Goal: Transaction & Acquisition: Purchase product/service

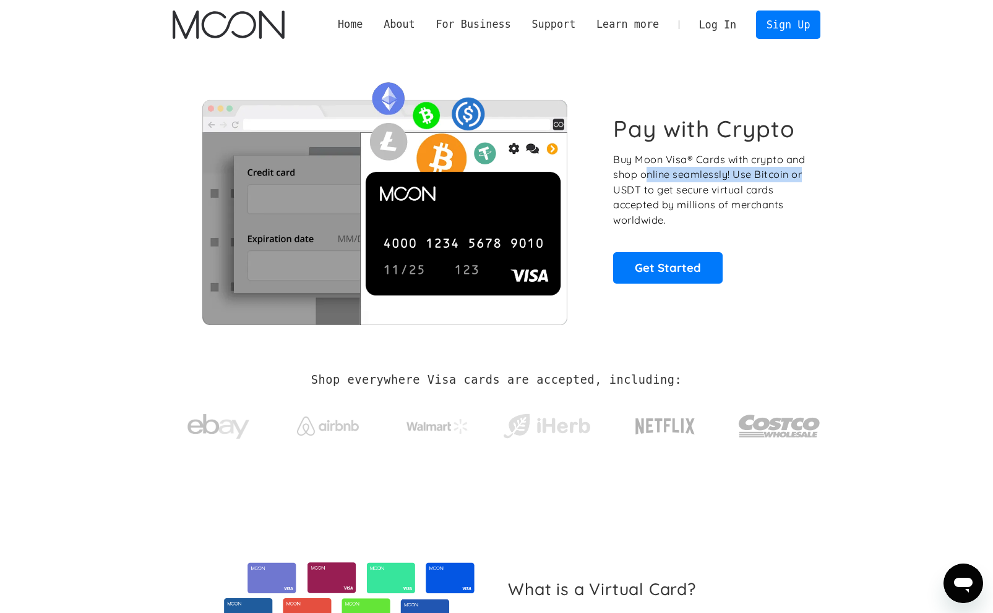
drag, startPoint x: 648, startPoint y: 172, endPoint x: 810, endPoint y: 172, distance: 162.6
click at [810, 172] on div "Pay with Crypto Buy Moon Visa® Cards with crypto and shop online seamlessly! Us…" at bounding box center [497, 199] width 648 height 251
click at [763, 36] on link "Sign Up" at bounding box center [788, 25] width 64 height 28
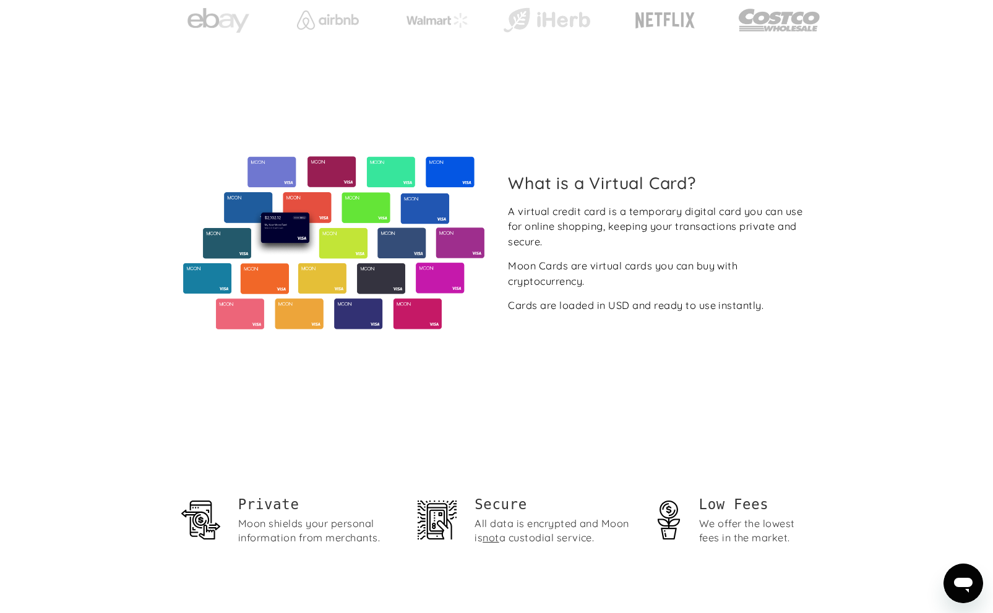
scroll to position [400, 0]
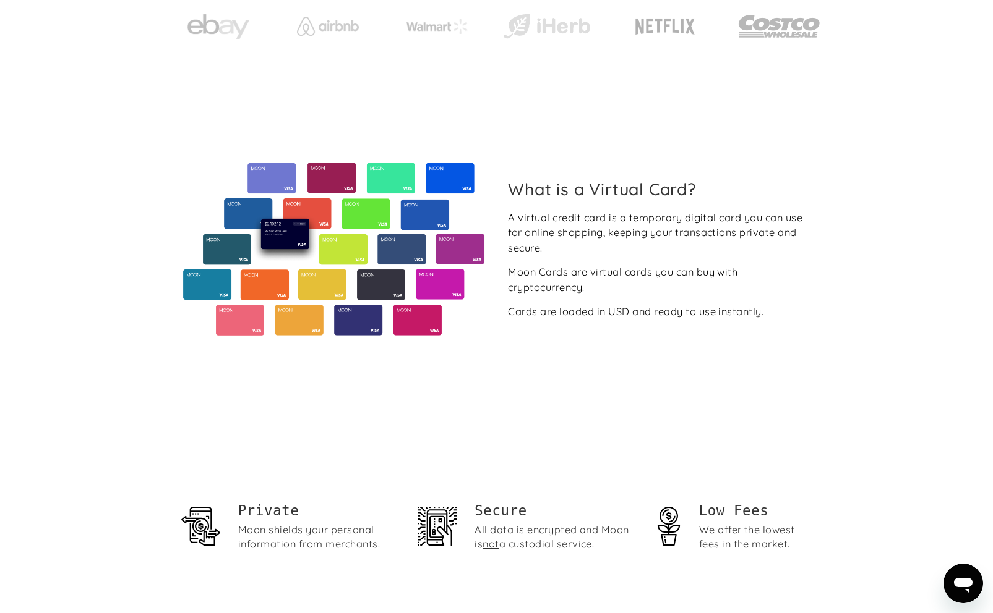
click at [494, 548] on span "not" at bounding box center [490, 544] width 16 height 12
click at [544, 547] on div "All data is encrypted and Moon is not a custodial service." at bounding box center [554, 537] width 160 height 28
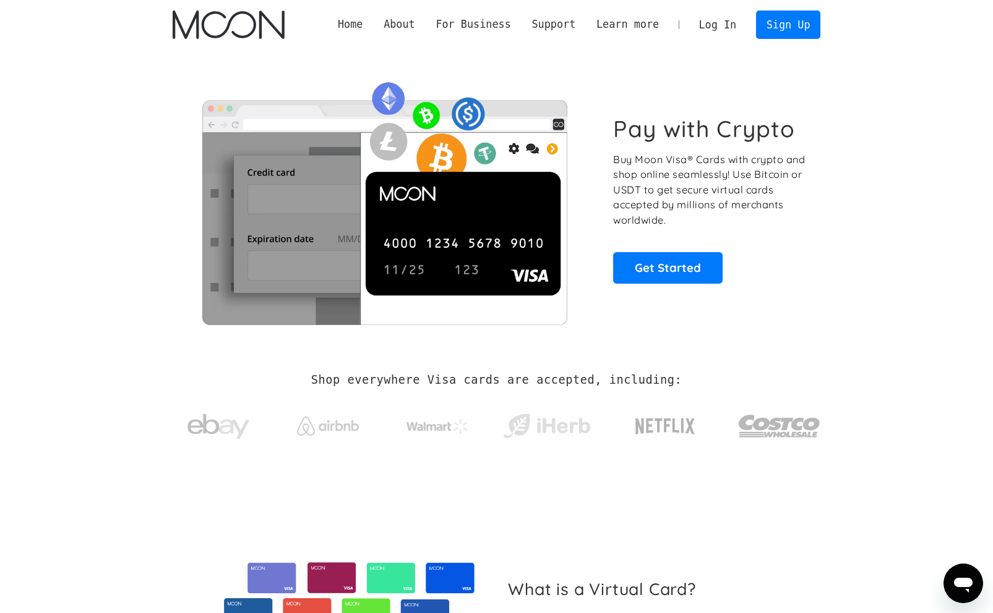
click at [349, 18] on link "Home" at bounding box center [350, 24] width 46 height 15
click at [776, 33] on link "Sign Up" at bounding box center [788, 25] width 64 height 28
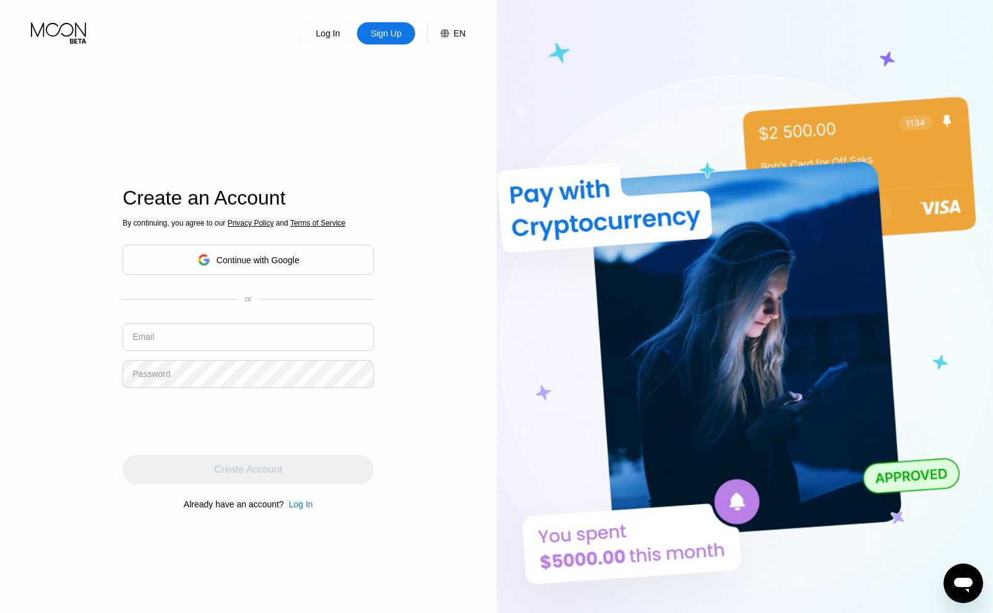
click at [233, 335] on input "text" at bounding box center [247, 337] width 251 height 28
click at [293, 317] on div "By continuing, you agree to our Privacy Policy and Terms of Service Continue wi…" at bounding box center [247, 364] width 251 height 297
click at [286, 321] on div "By continuing, you agree to our Privacy Policy and Terms of Service Continue wi…" at bounding box center [247, 364] width 251 height 297
click at [275, 336] on input "text" at bounding box center [247, 337] width 251 height 28
click at [289, 294] on div "By continuing, you agree to our Privacy Policy and Terms of Service Continue wi…" at bounding box center [247, 364] width 251 height 297
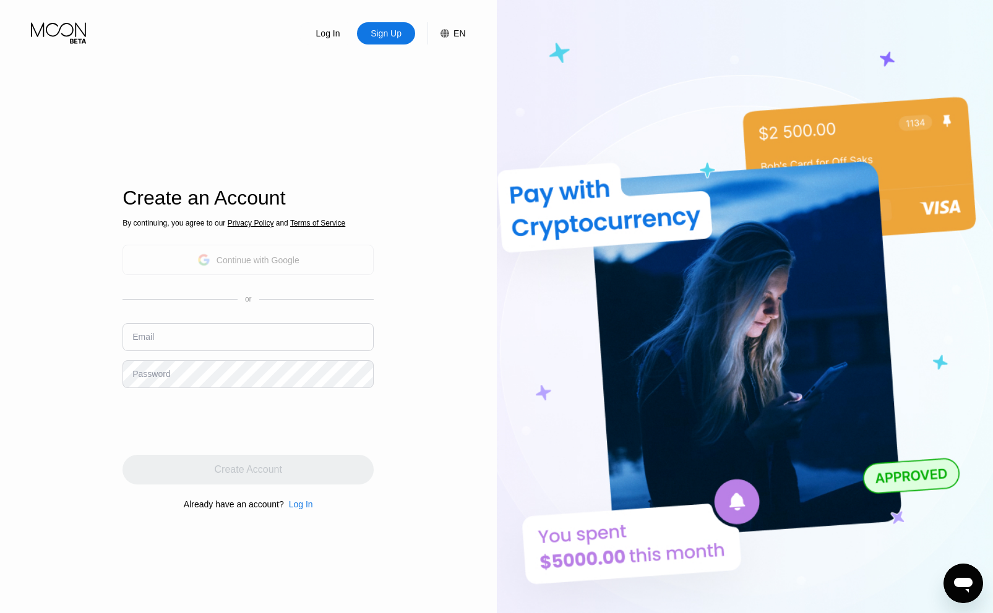
click at [278, 267] on div "Continue with Google" at bounding box center [248, 259] width 102 height 19
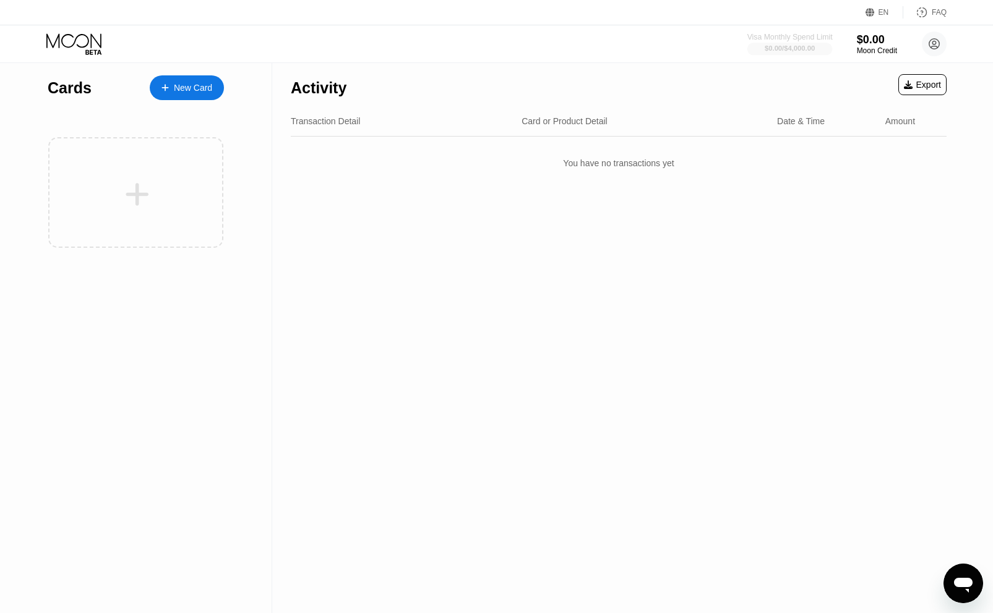
click at [798, 38] on div "Visa Monthly Spend Limit" at bounding box center [789, 37] width 85 height 9
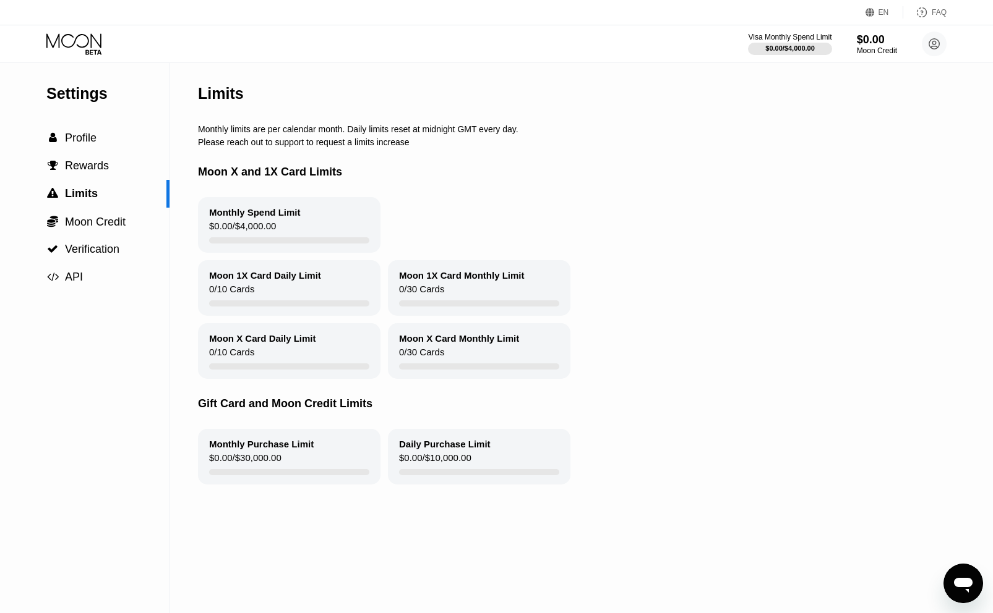
click at [330, 215] on div "Monthly Spend Limit $0.00 / $4,000.00" at bounding box center [289, 225] width 182 height 56
click at [83, 252] on span "Verification" at bounding box center [92, 249] width 54 height 12
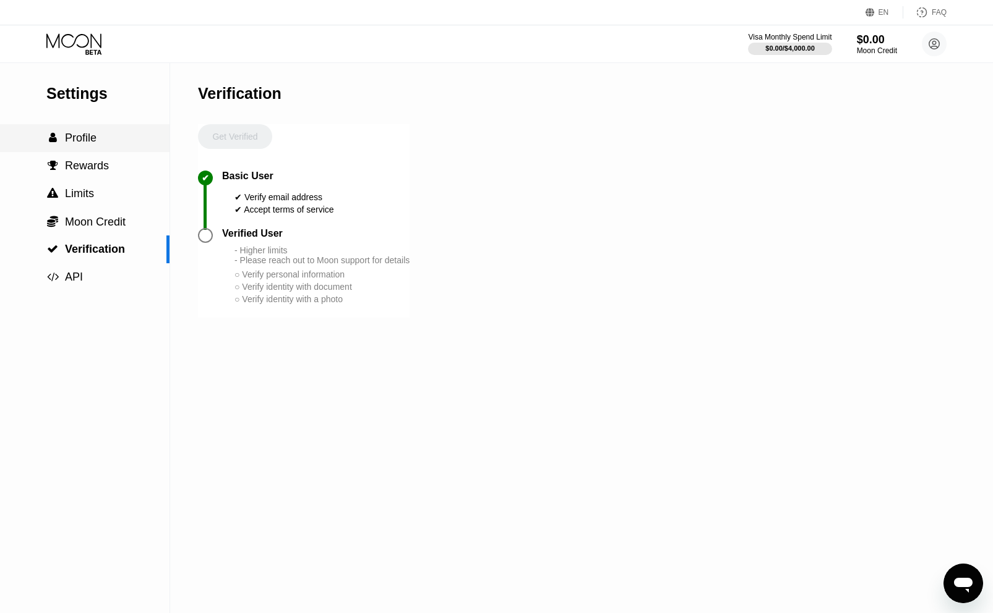
click at [54, 142] on span "" at bounding box center [53, 137] width 8 height 11
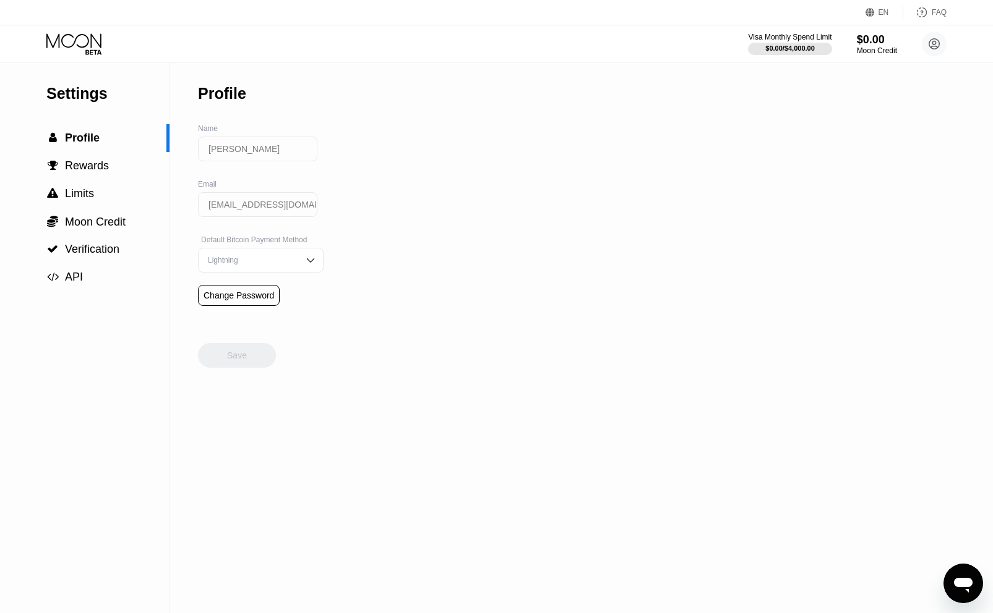
click at [208, 187] on div "Email" at bounding box center [261, 184] width 126 height 9
click at [284, 255] on div "Lightning" at bounding box center [261, 260] width 126 height 25
click at [284, 256] on div "Lightning" at bounding box center [251, 260] width 93 height 9
click at [73, 135] on span "Profile" at bounding box center [82, 138] width 35 height 12
click at [96, 50] on icon at bounding box center [75, 44] width 58 height 22
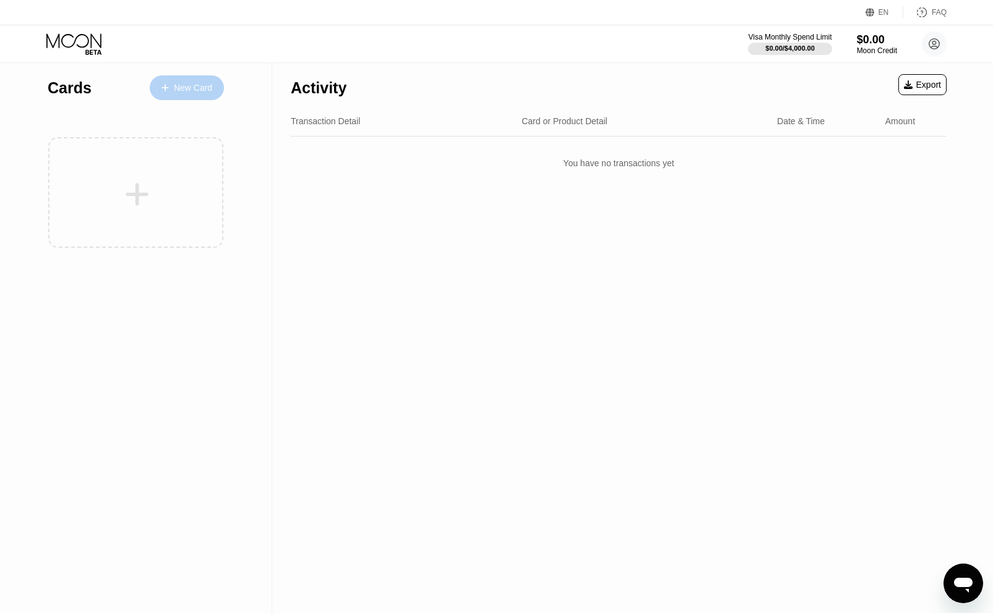
click at [175, 91] on div "New Card" at bounding box center [193, 88] width 38 height 11
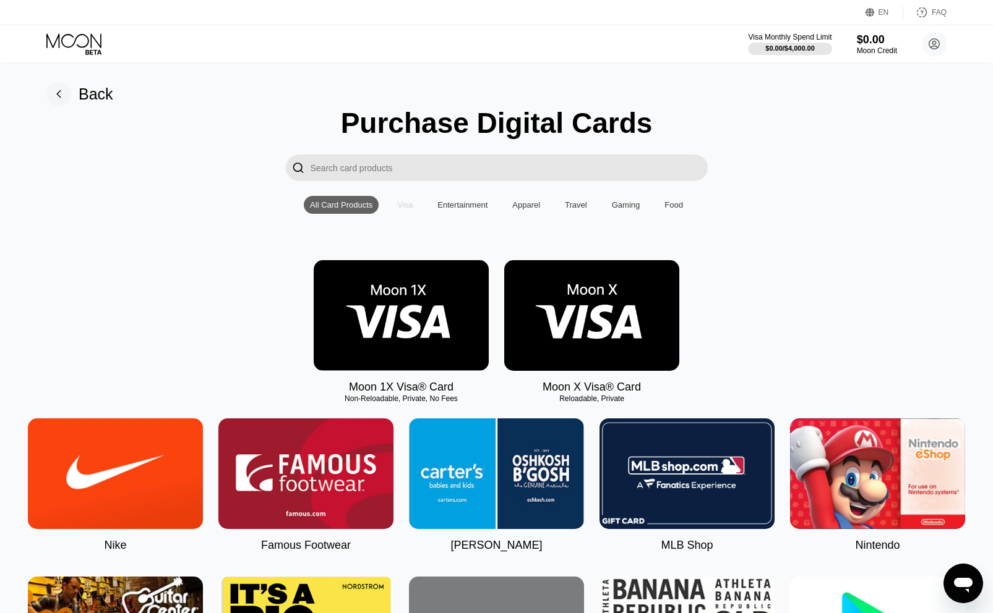
click at [404, 207] on div "Visa" at bounding box center [404, 204] width 15 height 9
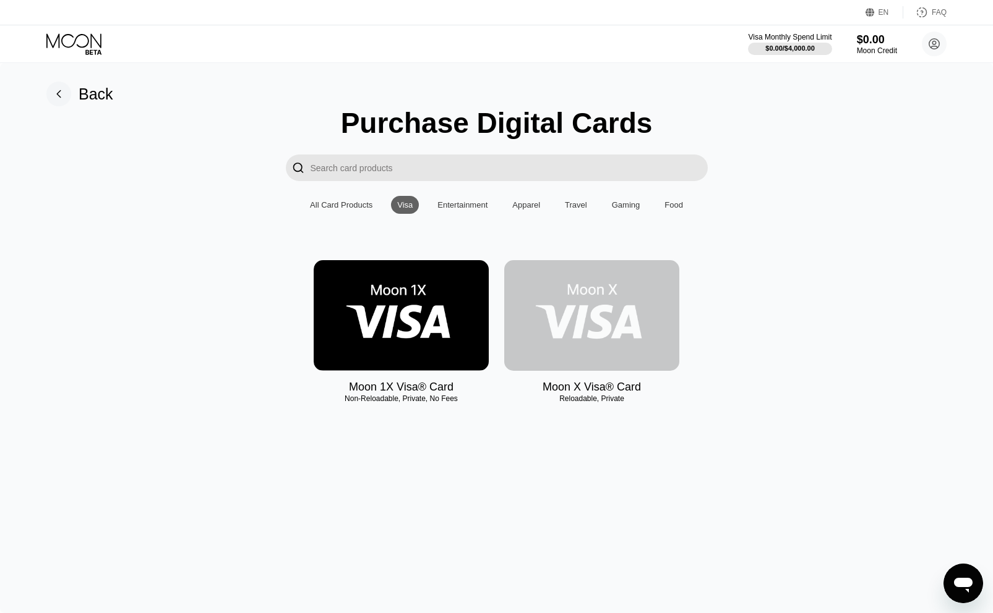
click at [570, 293] on img at bounding box center [591, 315] width 175 height 111
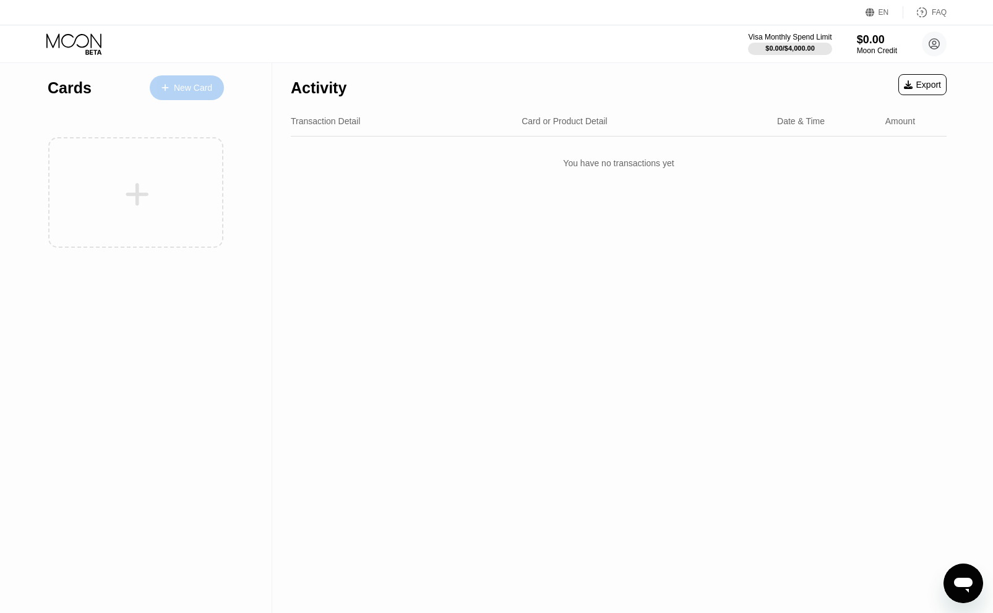
click at [179, 85] on div "New Card" at bounding box center [193, 88] width 38 height 11
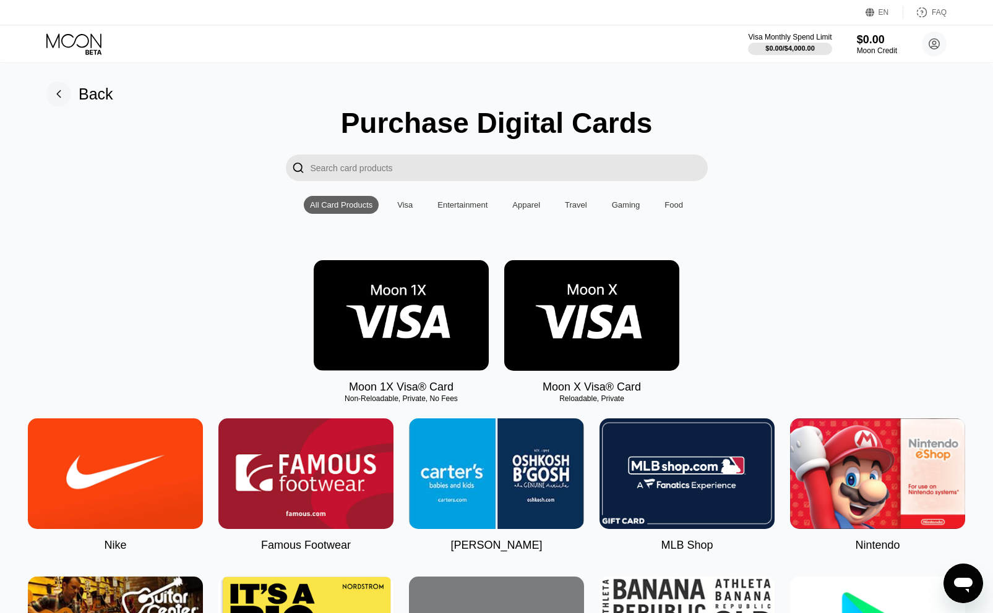
click at [409, 309] on img at bounding box center [401, 315] width 175 height 111
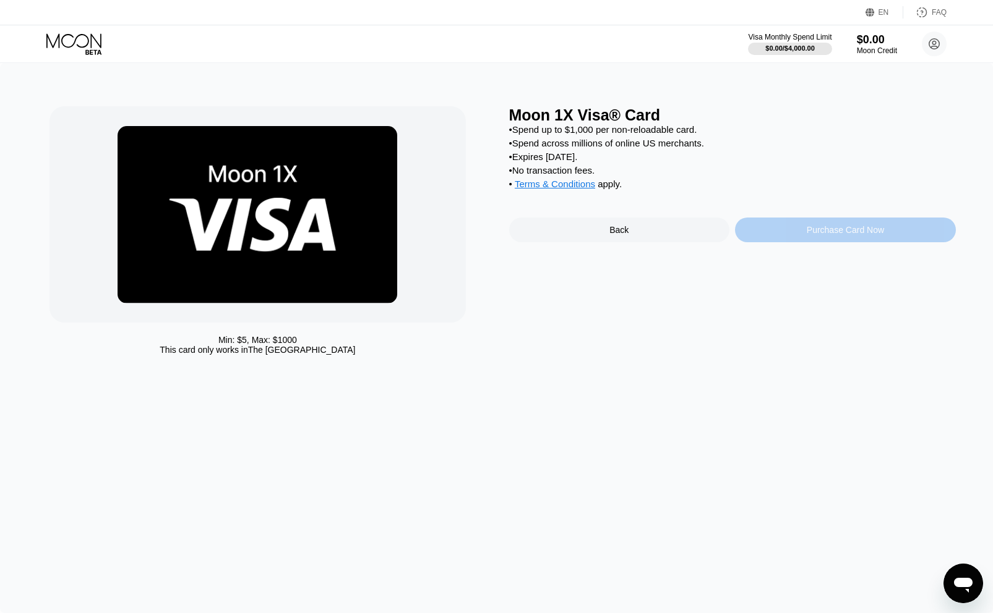
click at [814, 227] on div "Purchase Card Now" at bounding box center [844, 230] width 77 height 10
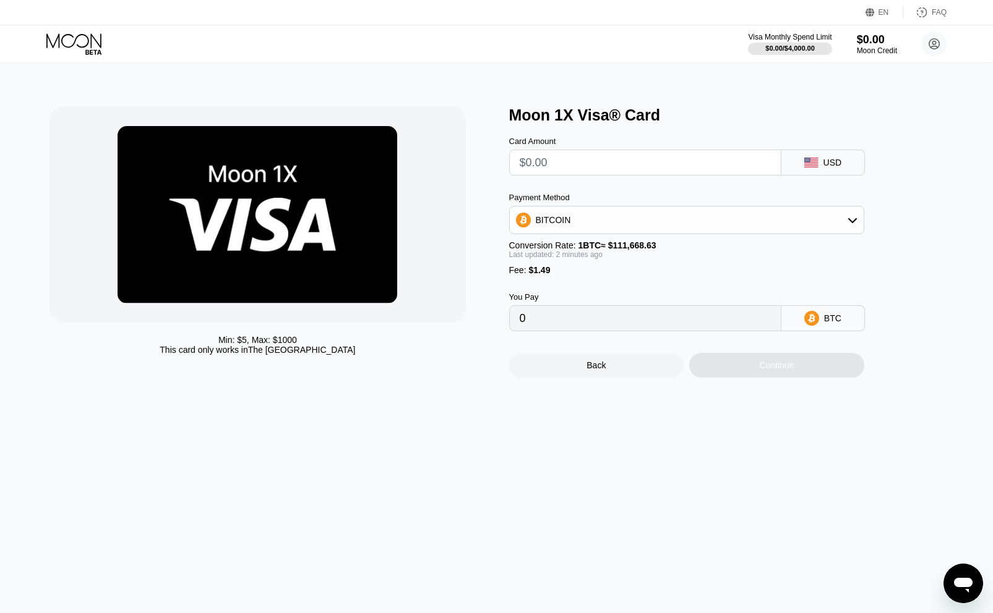
click at [818, 222] on div "BITCOIN" at bounding box center [687, 220] width 354 height 25
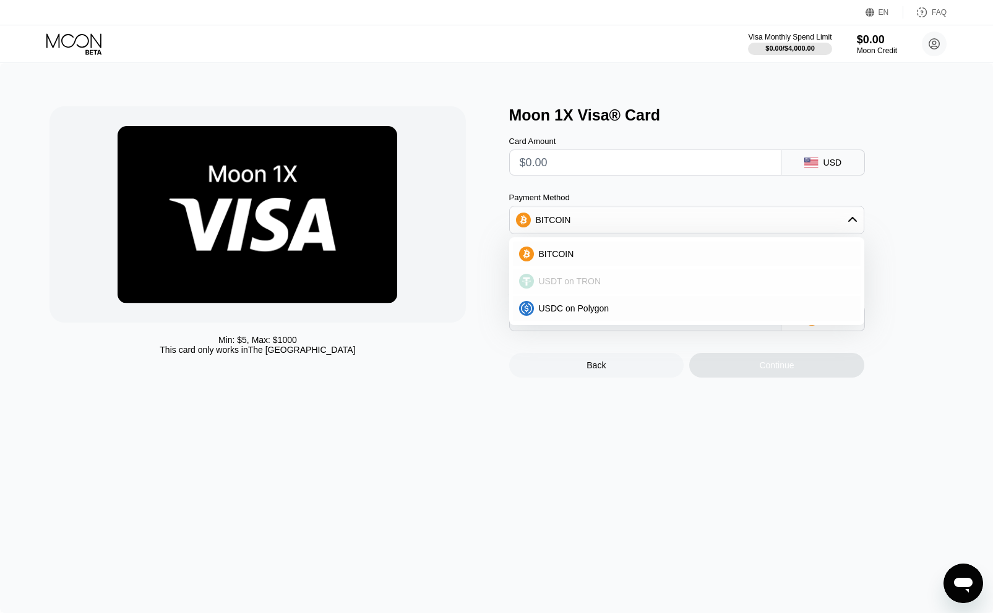
click at [691, 278] on div "USDT on TRON" at bounding box center [694, 281] width 320 height 10
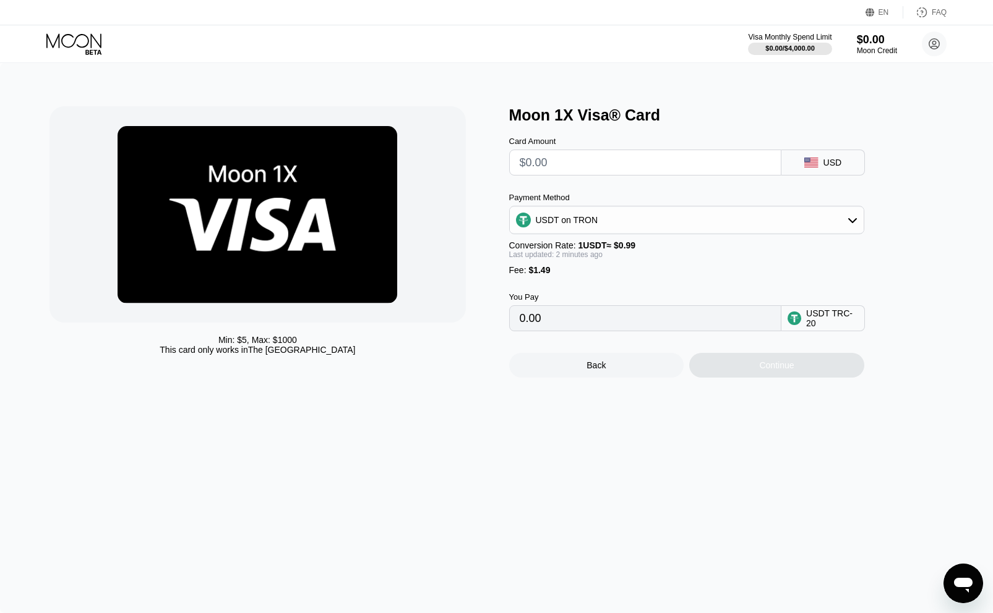
click at [650, 223] on div "USDT on TRON" at bounding box center [687, 220] width 354 height 25
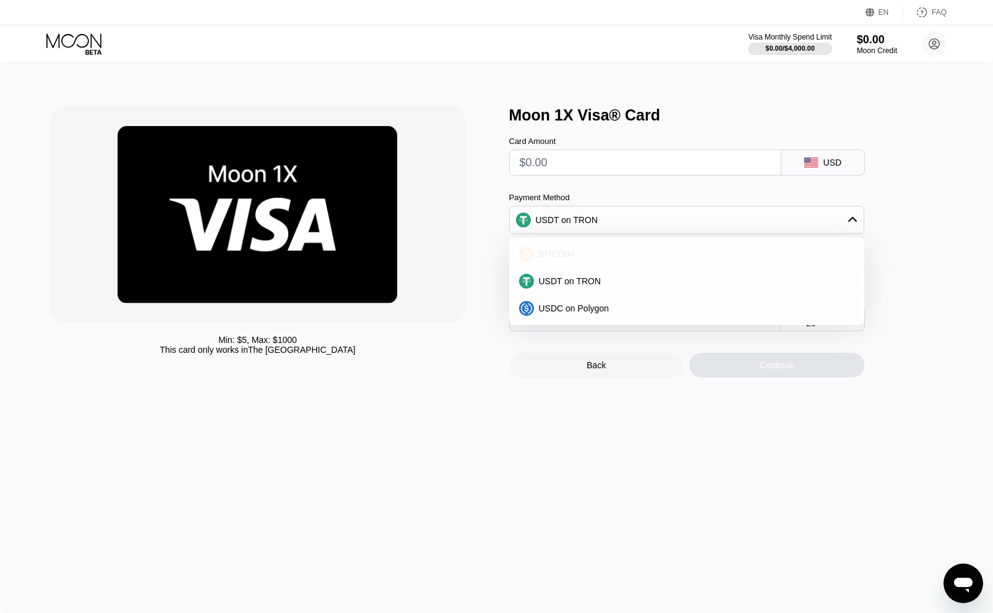
click at [613, 249] on div "BITCOIN" at bounding box center [694, 254] width 320 height 10
type input "0"
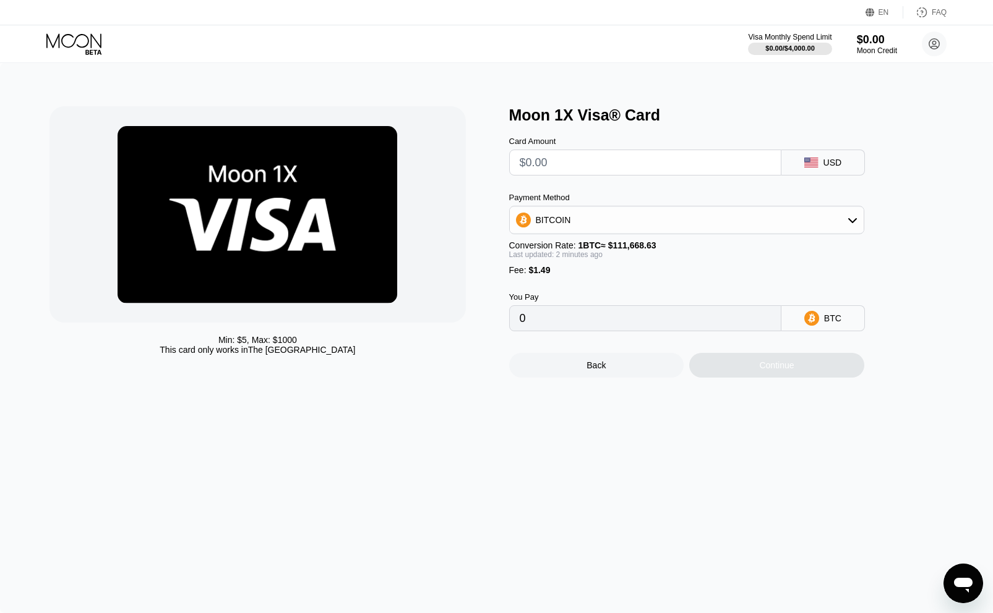
click at [829, 160] on div "USD" at bounding box center [832, 163] width 19 height 10
click at [631, 221] on div "BITCOIN" at bounding box center [687, 220] width 354 height 25
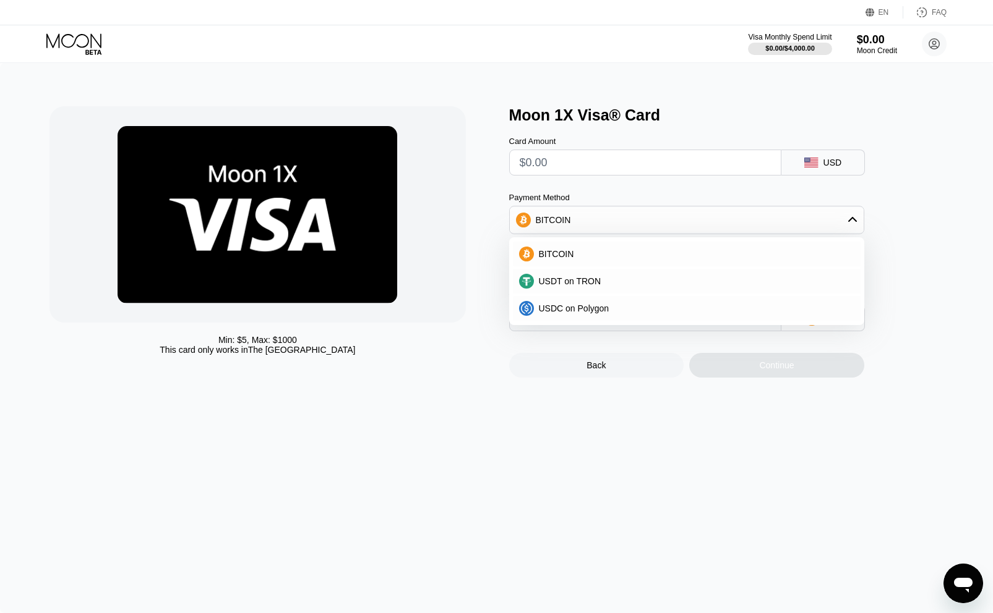
click at [69, 35] on icon at bounding box center [75, 44] width 58 height 22
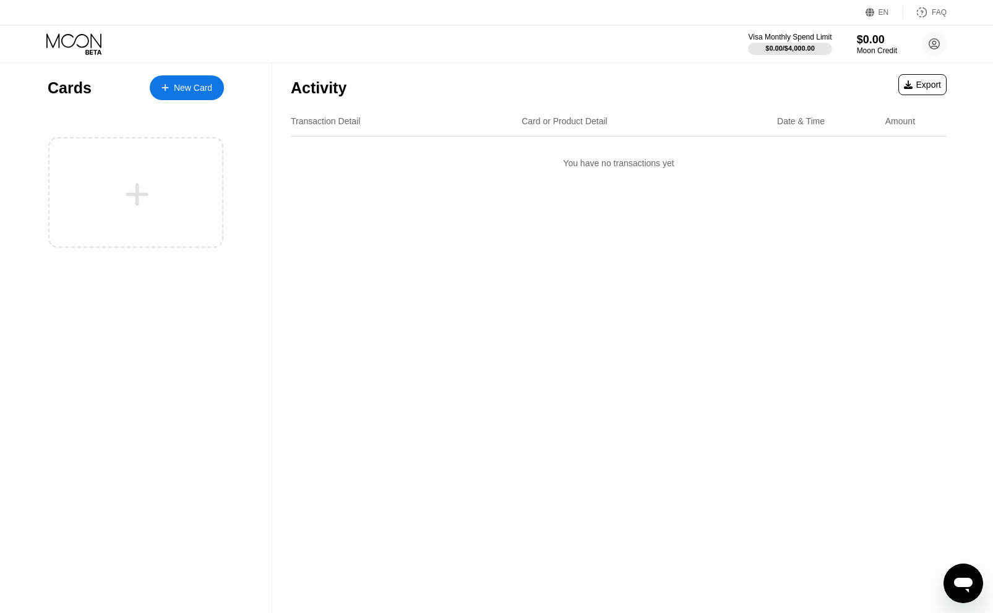
click at [64, 40] on icon at bounding box center [75, 44] width 58 height 22
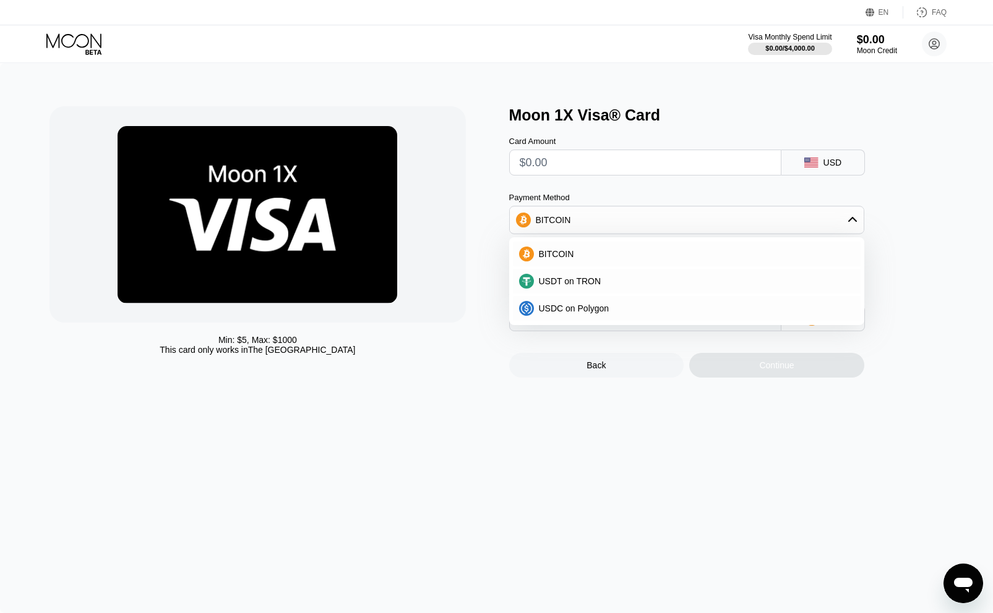
click at [87, 43] on icon at bounding box center [75, 44] width 58 height 22
